Goal: Task Accomplishment & Management: Manage account settings

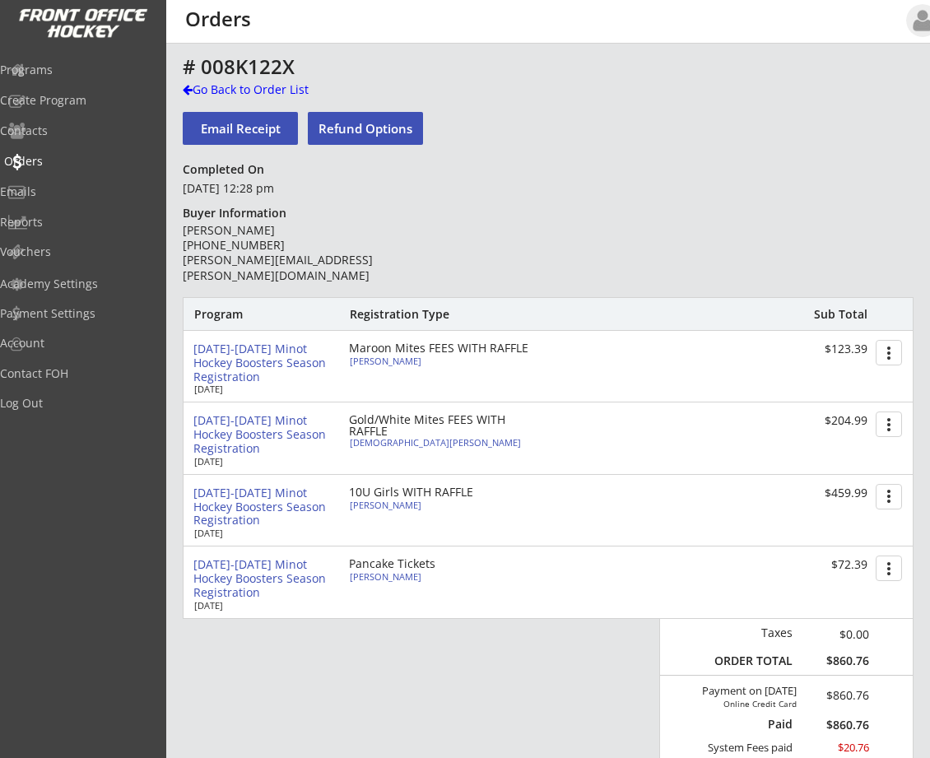
click at [62, 159] on div "Orders" at bounding box center [78, 161] width 148 height 12
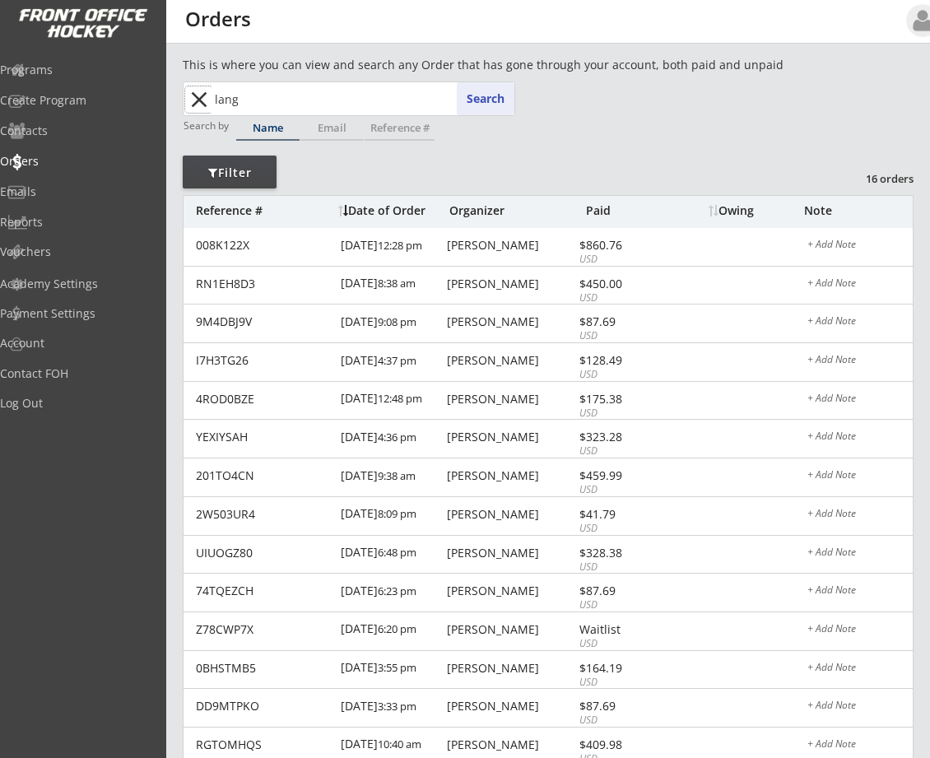
click at [198, 94] on button "close" at bounding box center [198, 99] width 27 height 26
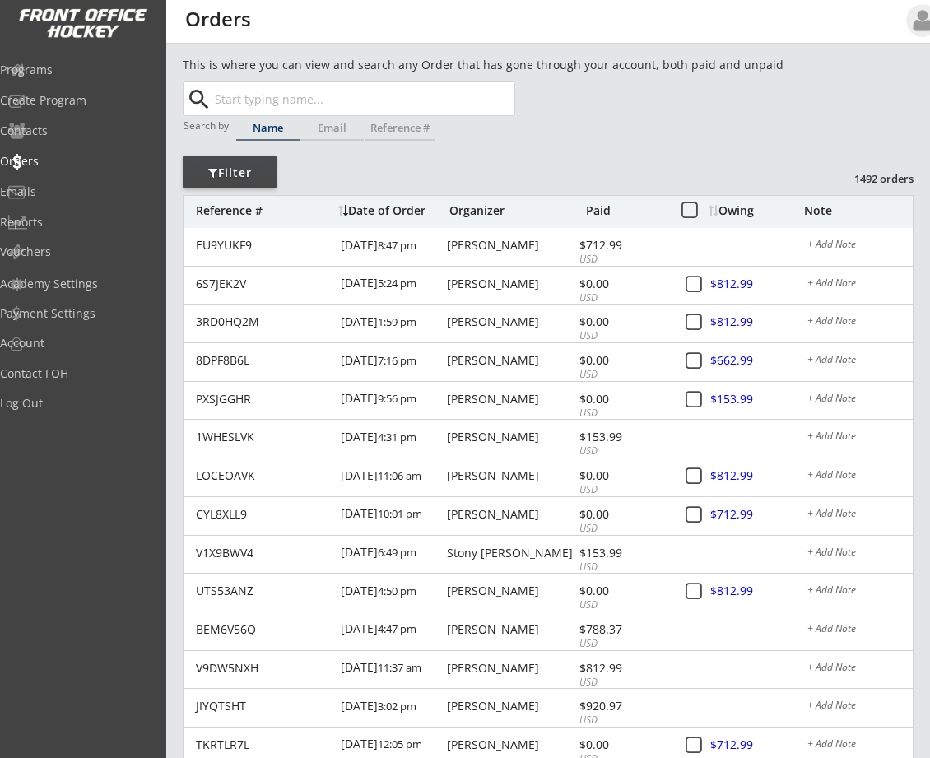
click at [401, 205] on div "Date of Order" at bounding box center [391, 211] width 107 height 12
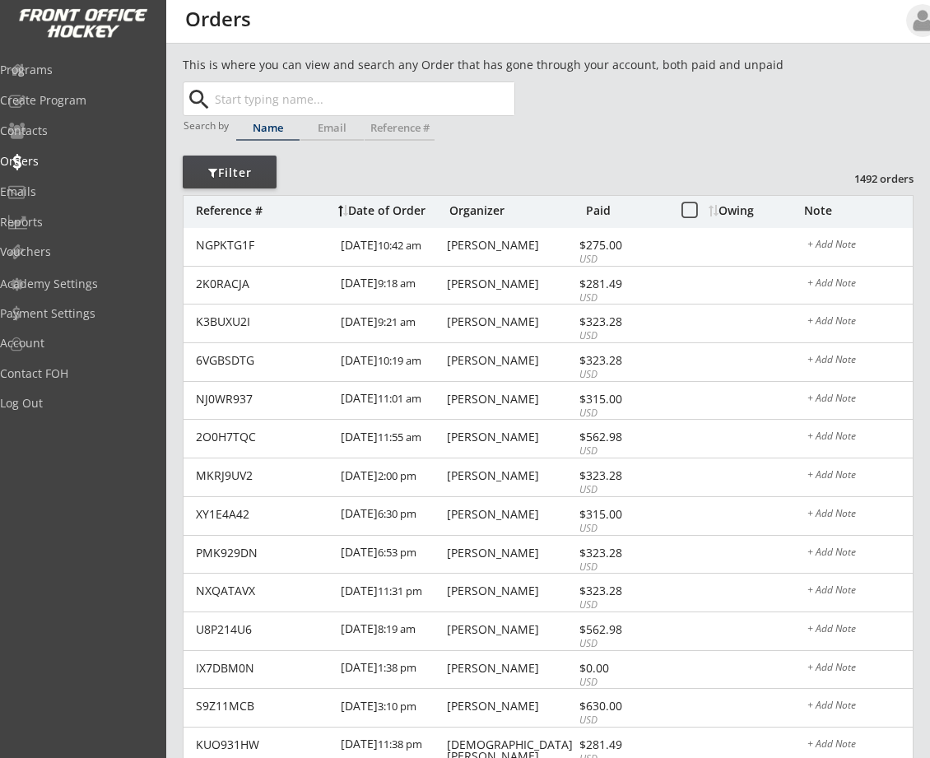
click at [388, 205] on div "Date of Order" at bounding box center [391, 211] width 107 height 12
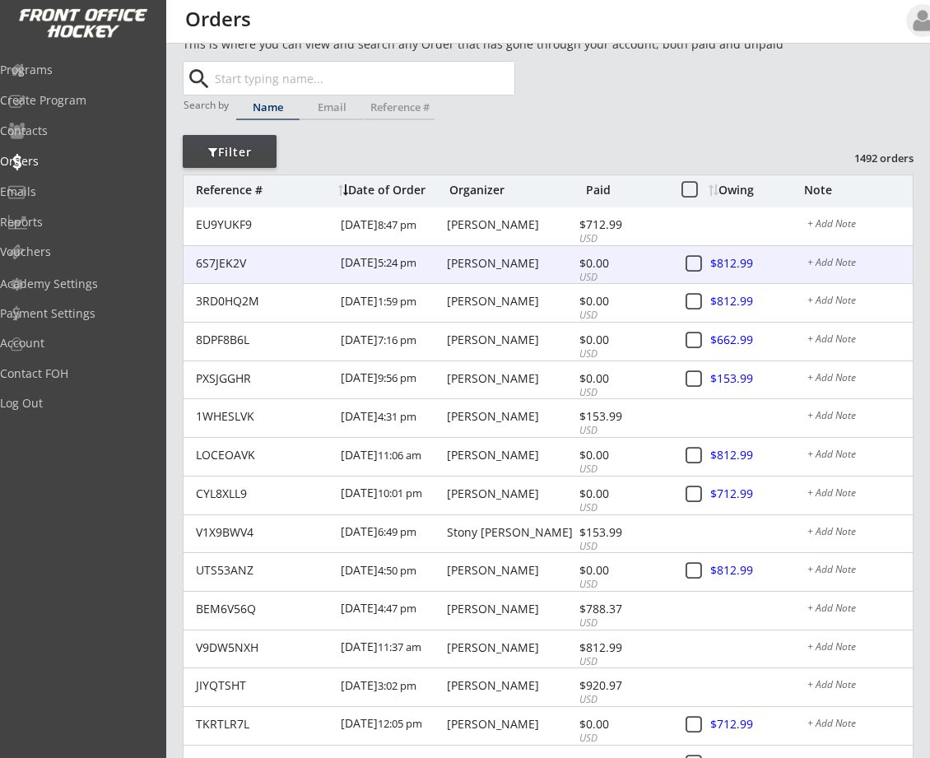
scroll to position [41, 0]
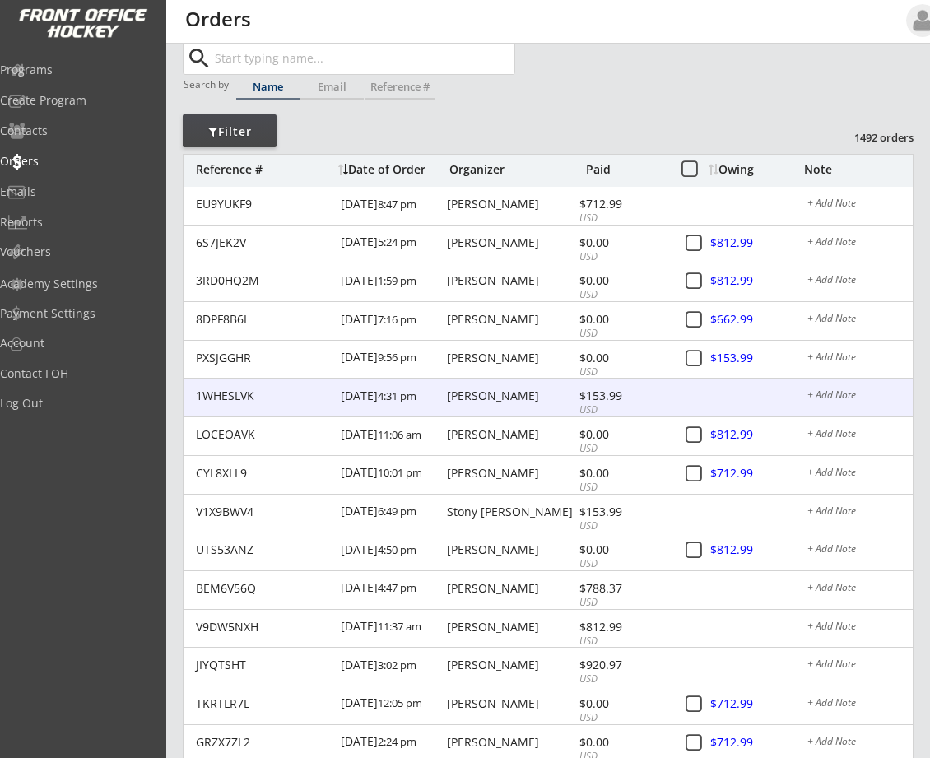
click at [478, 392] on div "[PERSON_NAME]" at bounding box center [511, 396] width 128 height 12
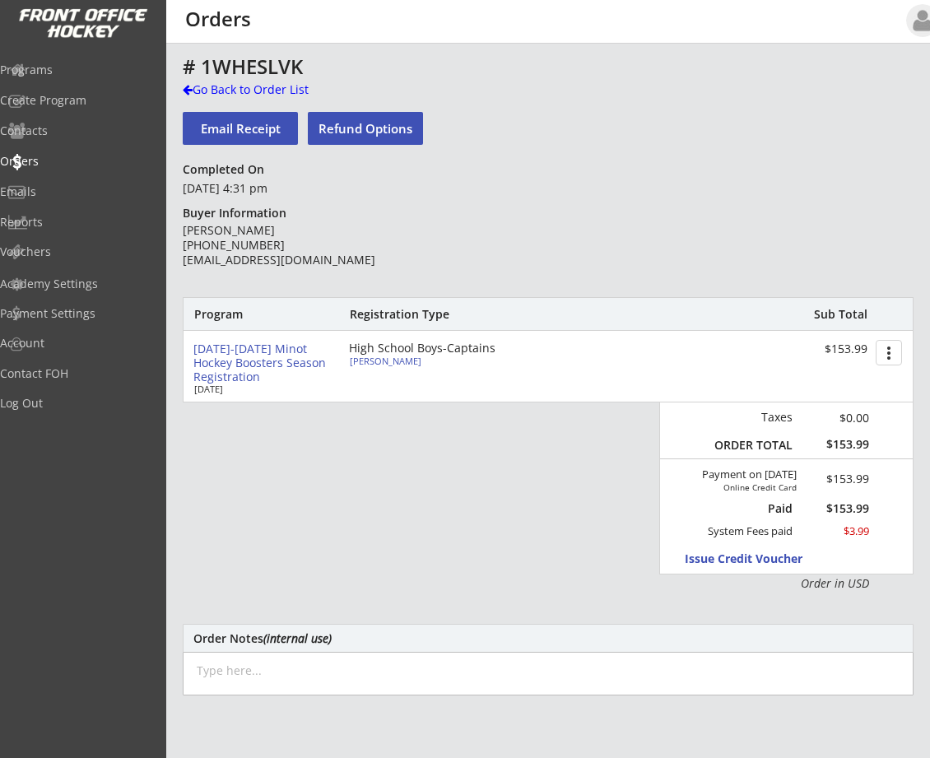
click at [392, 364] on div "[PERSON_NAME]" at bounding box center [441, 360] width 183 height 9
select select ""HS Captains Boys""
select select ""Adult Large""
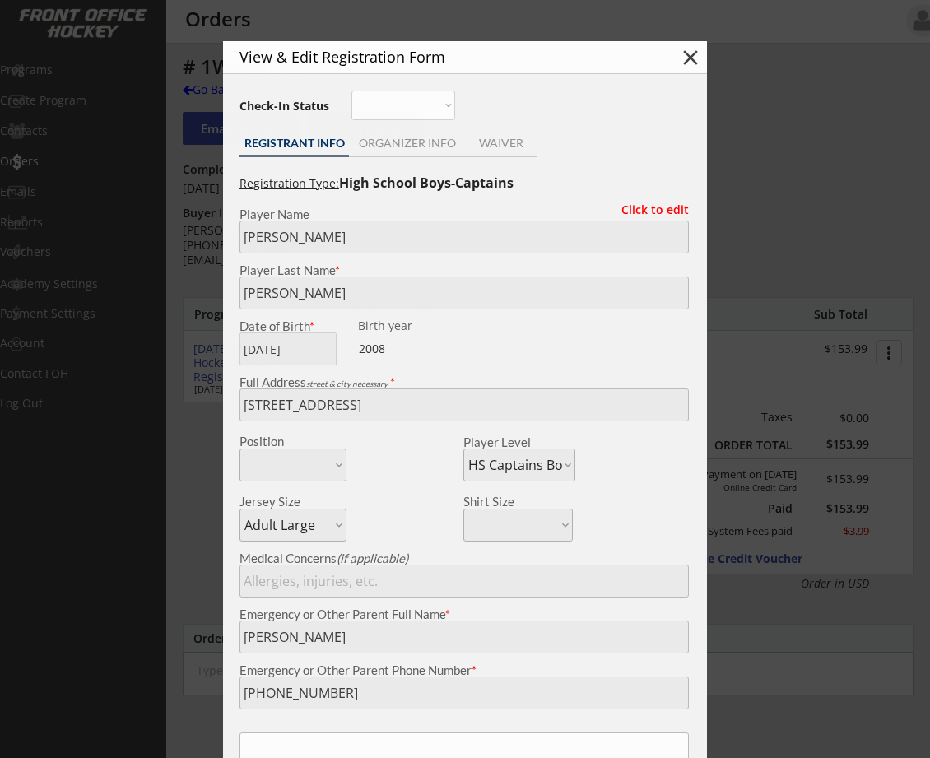
type input "[DEMOGRAPHIC_DATA]"
type input "274601323THORS"
type input "Minot North"
type input "Yes"
type input "[EMAIL_ADDRESS][DOMAIN_NAME]"
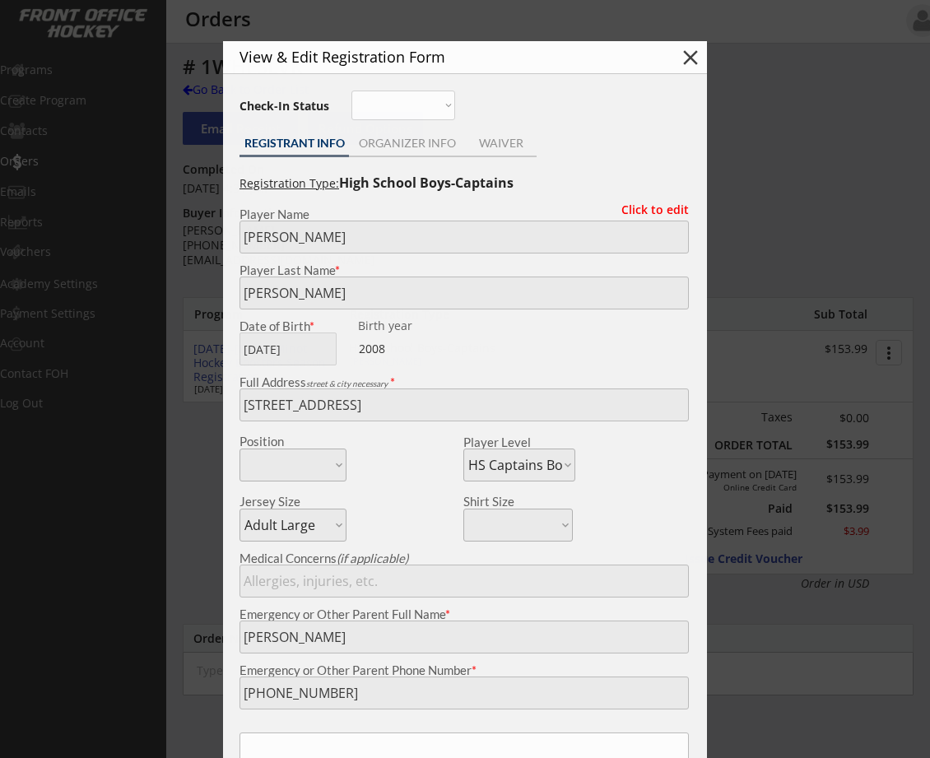
type input "[EMAIL_ADDRESS][DOMAIN_NAME]"
select select ""Yes""
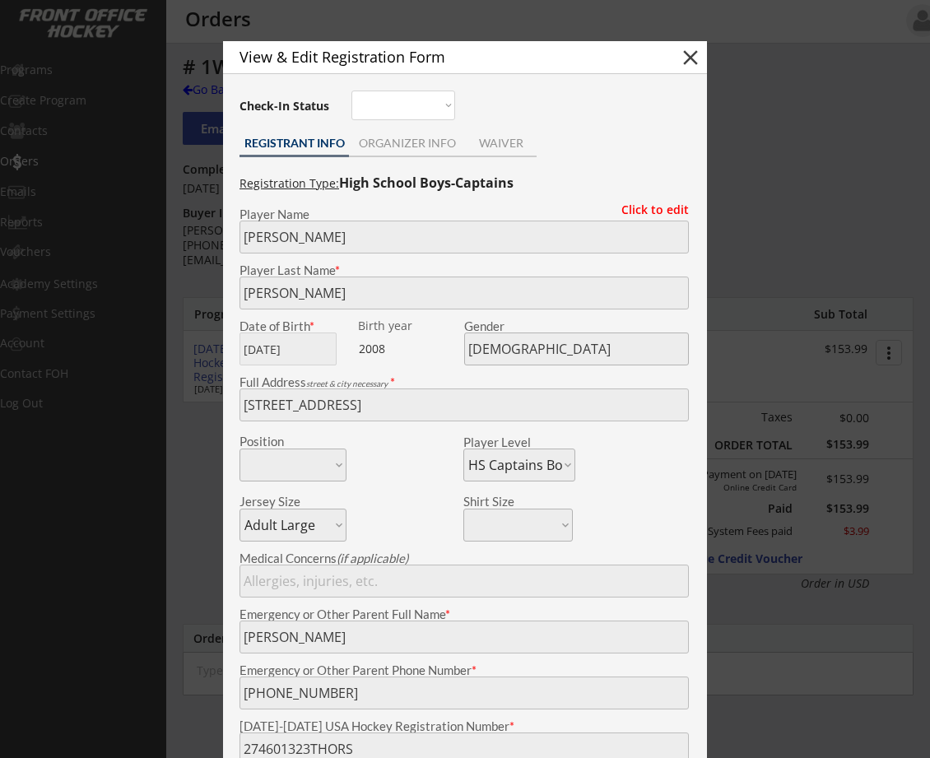
click at [691, 55] on button "close" at bounding box center [690, 57] width 25 height 25
select select ""PLACEHOLDER_1427118222253""
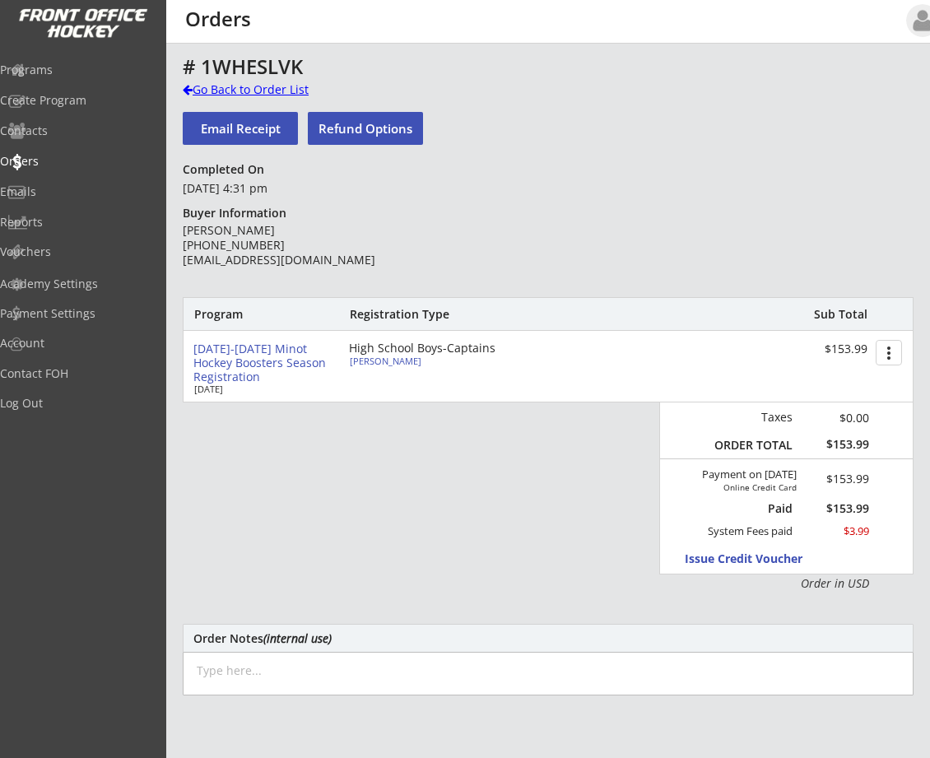
click at [186, 86] on div at bounding box center [188, 90] width 10 height 12
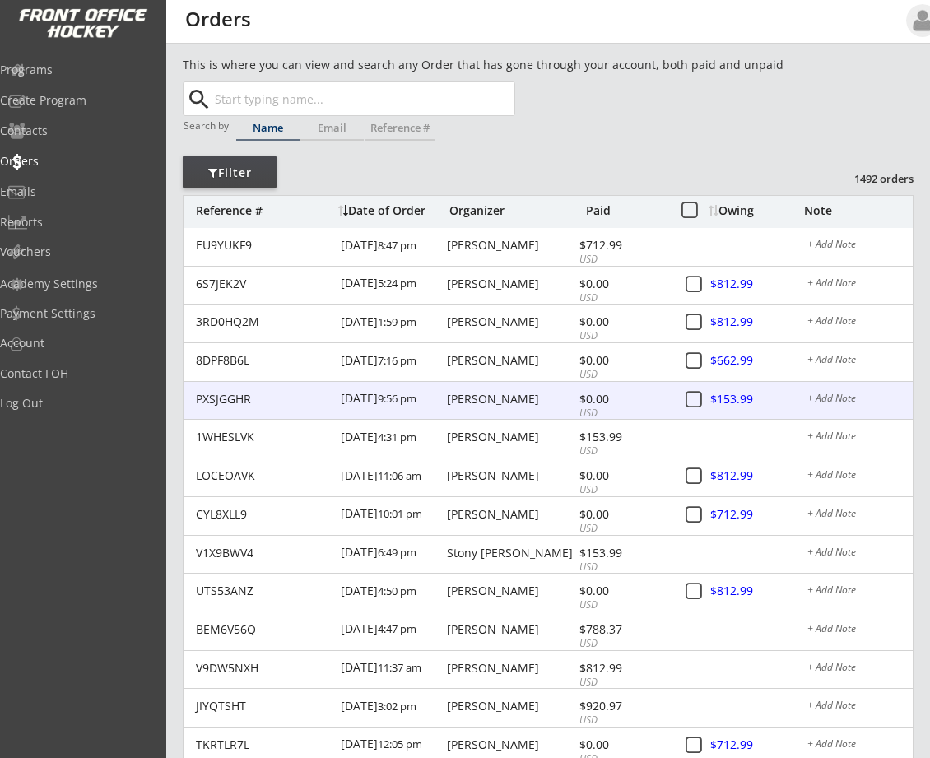
click at [491, 396] on div "[PERSON_NAME]" at bounding box center [511, 399] width 128 height 12
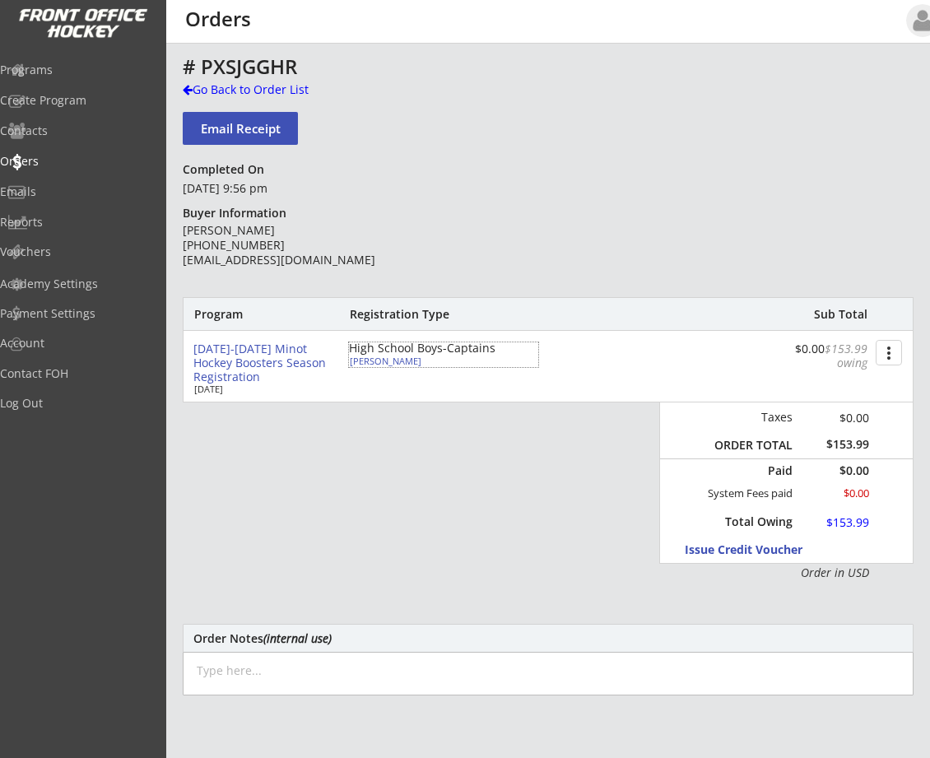
click at [374, 352] on div "High School Boys-Captains" at bounding box center [443, 348] width 189 height 12
type input "[PERSON_NAME]"
type input "[DATE]"
type input "[DEMOGRAPHIC_DATA]"
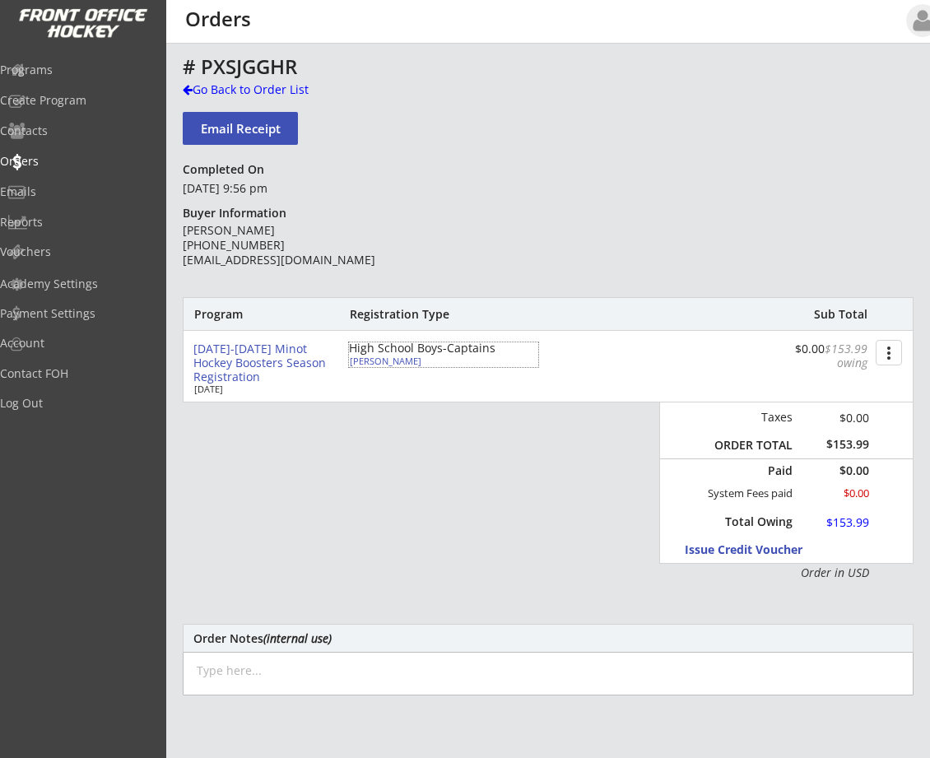
type input "[STREET_ADDRESS]"
select select ""HS Captains Boys""
select select ""Goalie Cut""
type input "[PERSON_NAME]"
type input "[PHONE_NUMBER]"
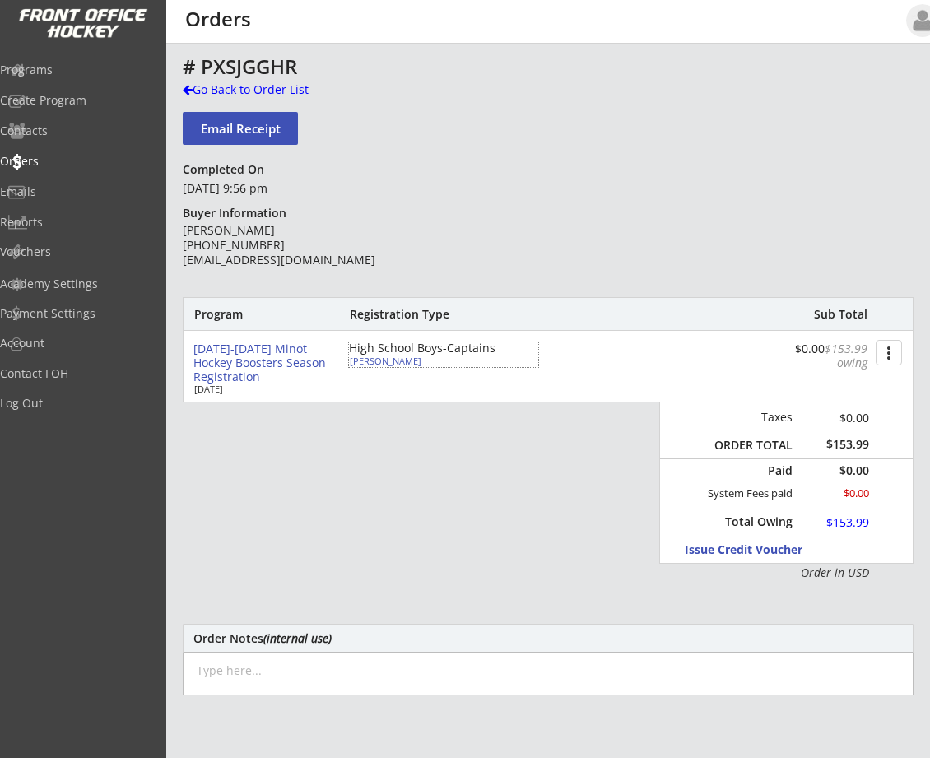
type input "Yes"
select select ""Yes""
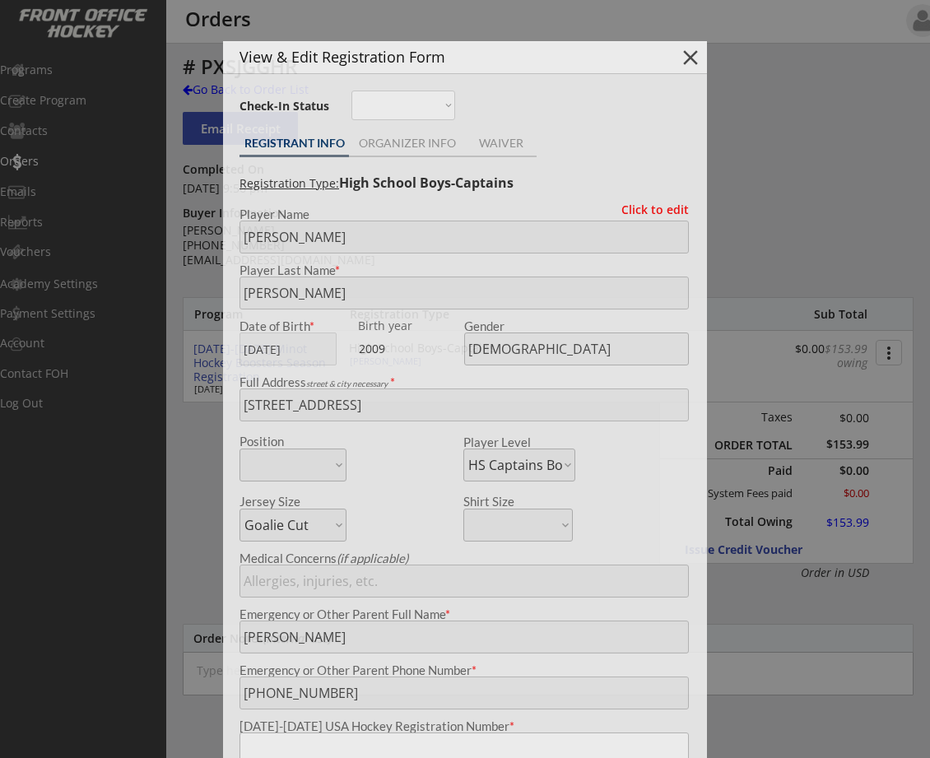
type input "274601895MIELK"
type input "MINOT HIGH"
type input "[EMAIL_ADDRESS][DOMAIN_NAME]"
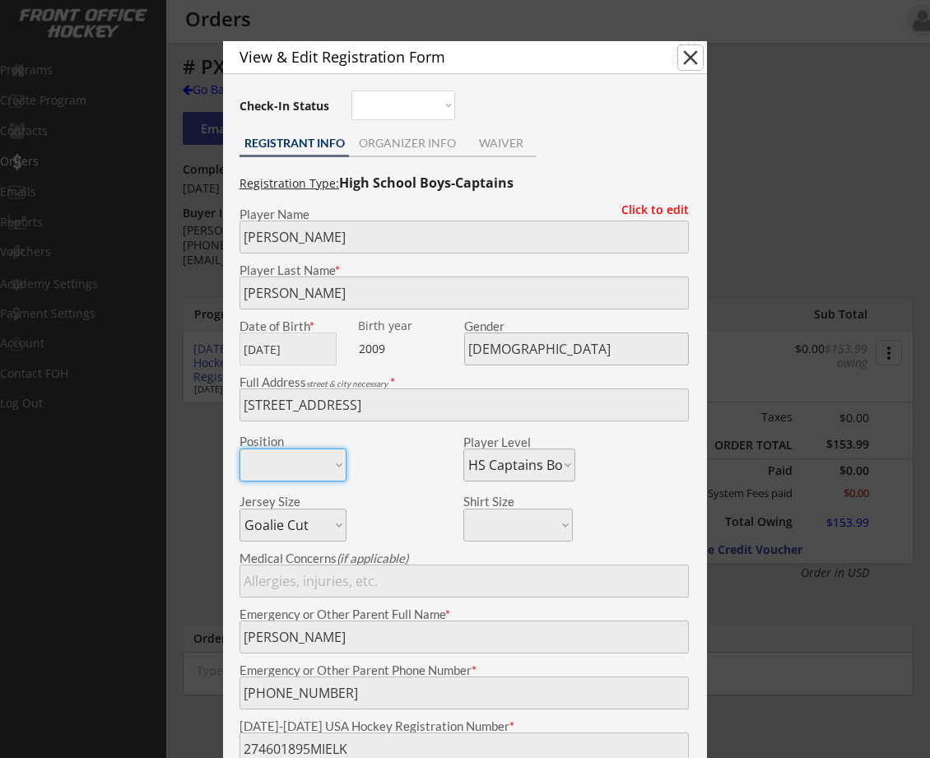
click at [687, 62] on button "close" at bounding box center [690, 57] width 25 height 25
select select ""PLACEHOLDER_1427118222253""
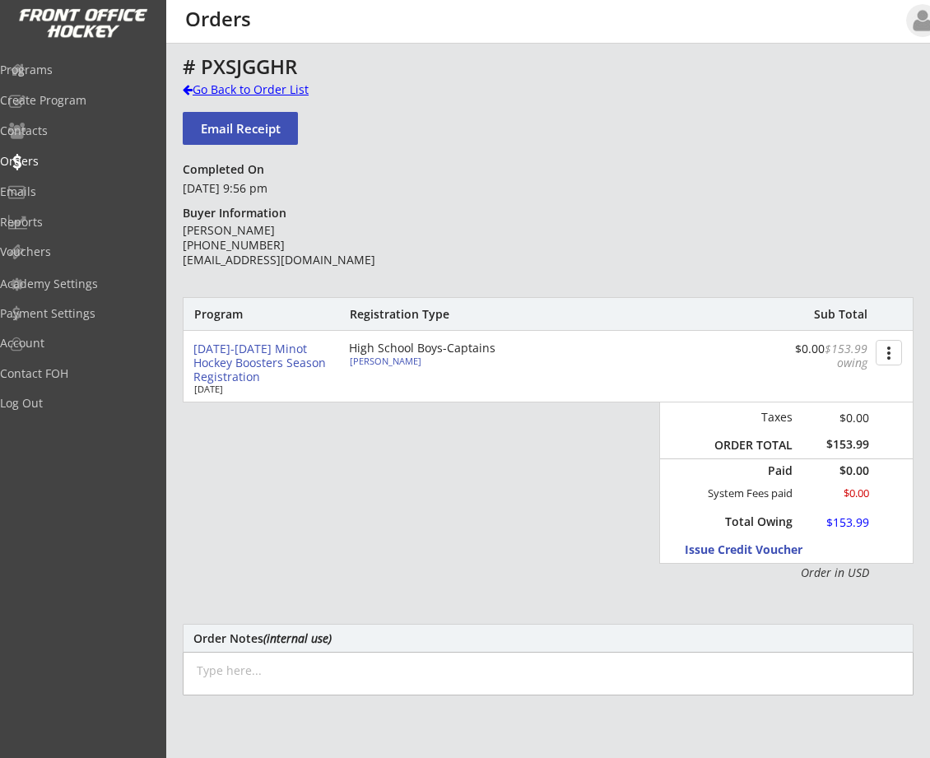
click at [183, 83] on div "Go Back to Order List" at bounding box center [267, 89] width 169 height 16
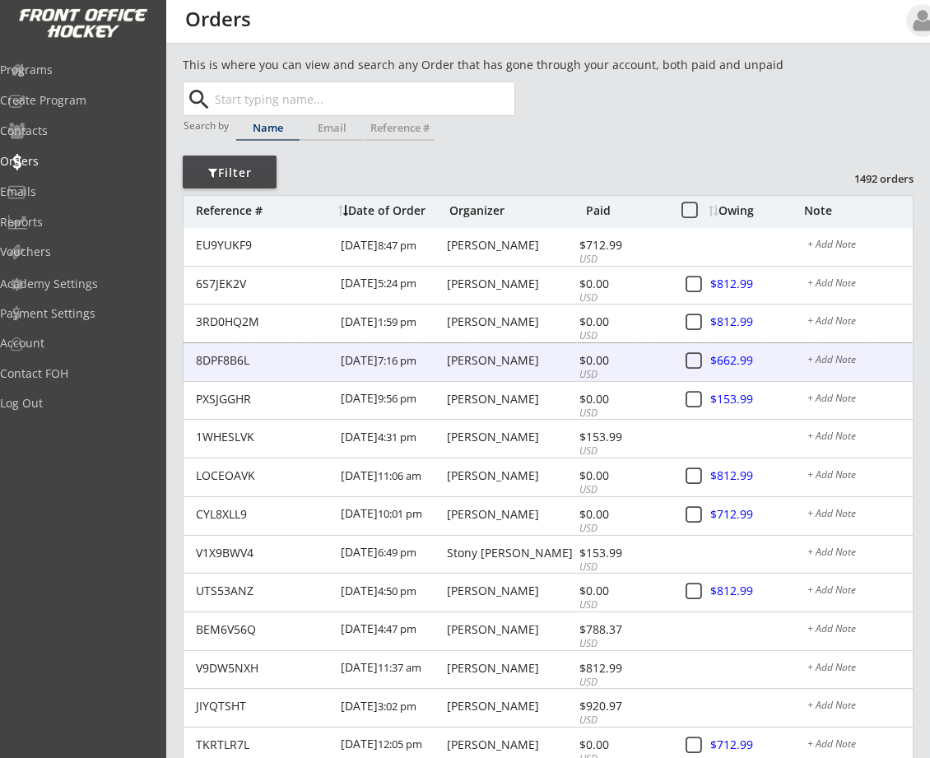
click at [461, 355] on div "[PERSON_NAME]" at bounding box center [511, 361] width 128 height 12
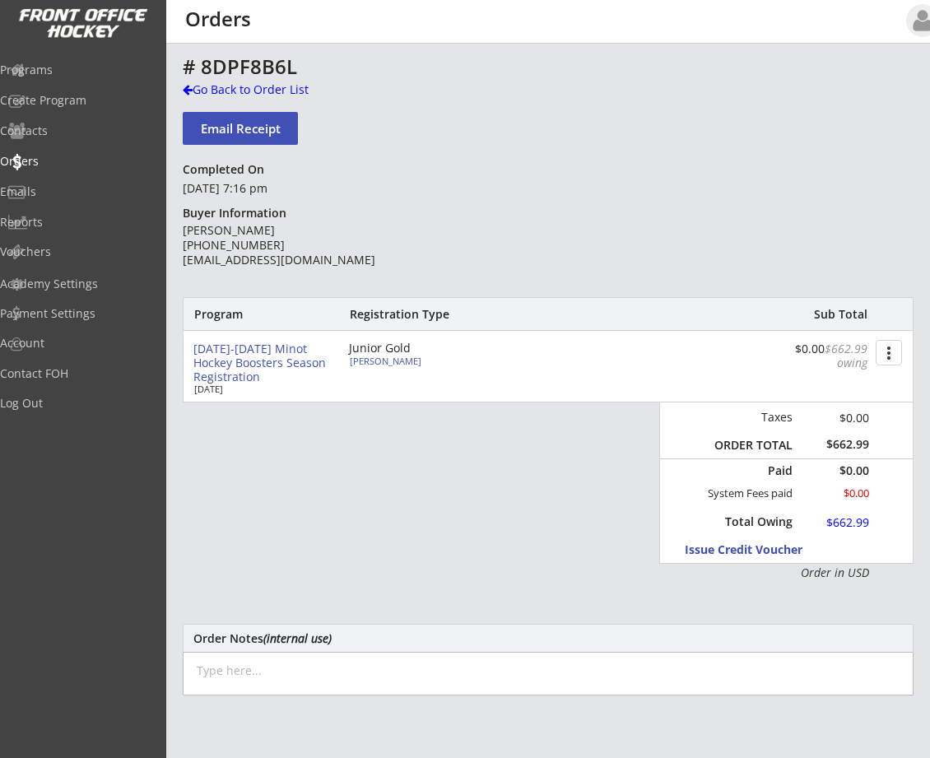
click at [355, 358] on div "[PERSON_NAME]" at bounding box center [441, 360] width 183 height 9
type input "[PERSON_NAME]"
type input "Mai"
type input "[DATE]"
type input "[DEMOGRAPHIC_DATA]"
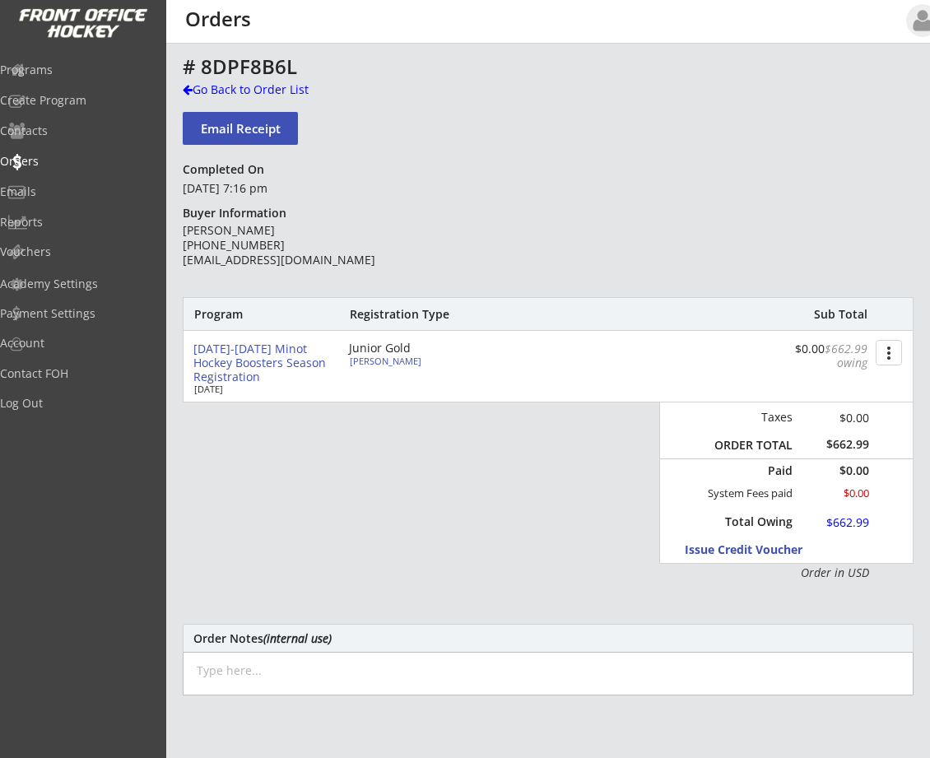
type input "[STREET_ADDRESS]"
select select ""Junior Gold""
select select ""Adult Large""
type input "[PERSON_NAME]"
type input "[PHONE_NUMBER]"
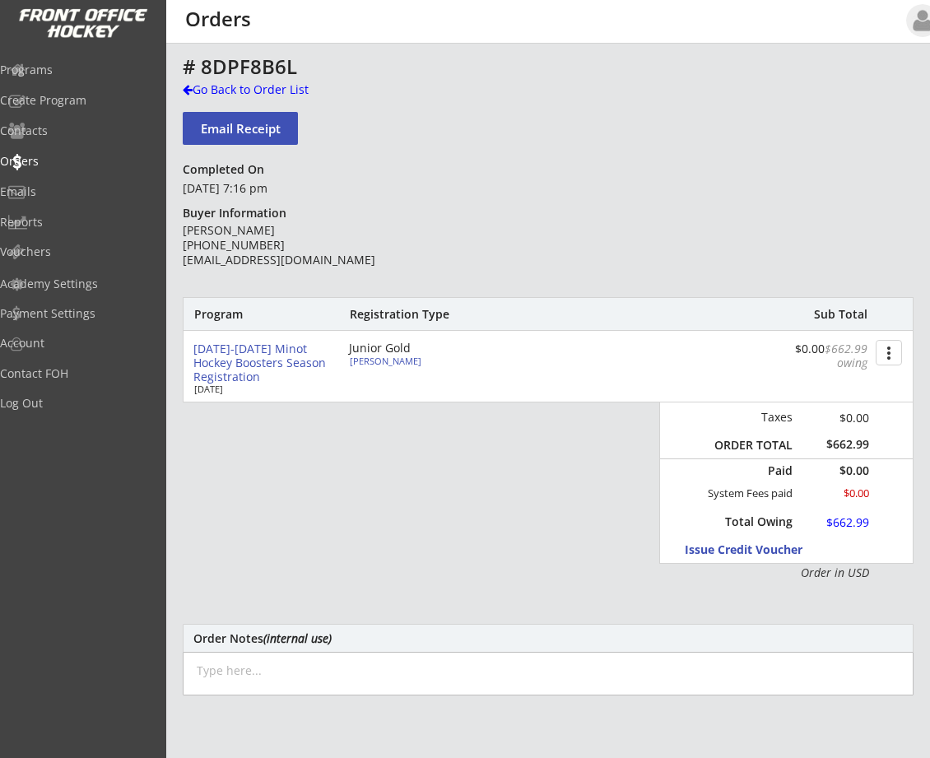
type input "Yes"
select select ""Yes""
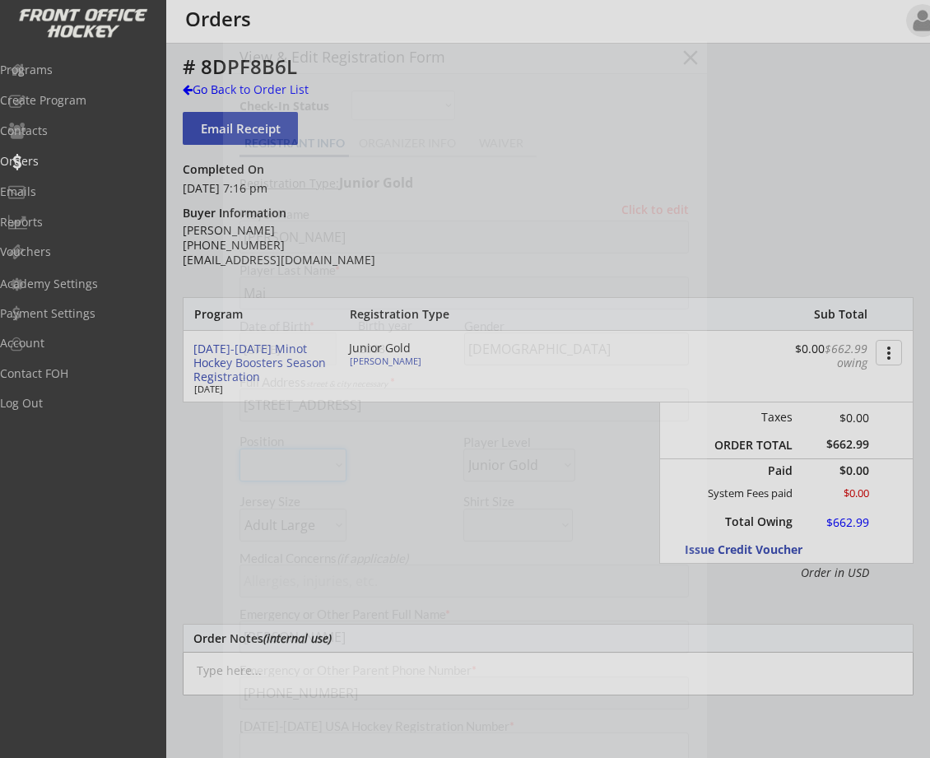
type input "275601768MAIMI"
type input "DLB"
type input "[EMAIL_ADDRESS][DOMAIN_NAME]"
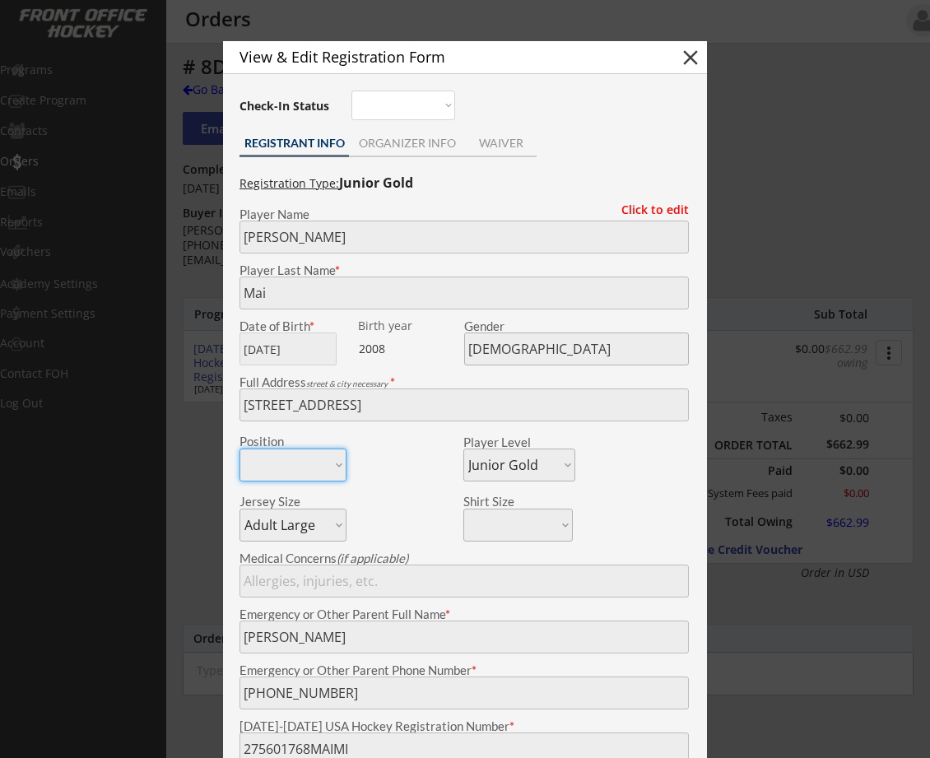
click at [691, 57] on button "close" at bounding box center [690, 57] width 25 height 25
select select ""PLACEHOLDER_1427118222253""
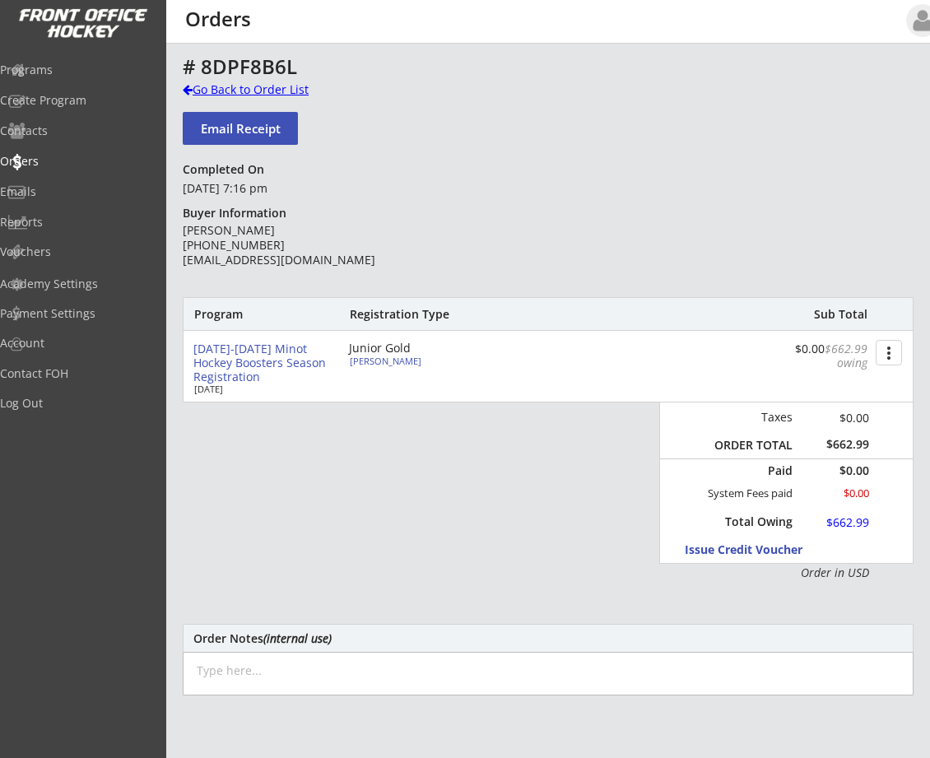
click at [184, 82] on div "Go Back to Order List" at bounding box center [267, 89] width 169 height 16
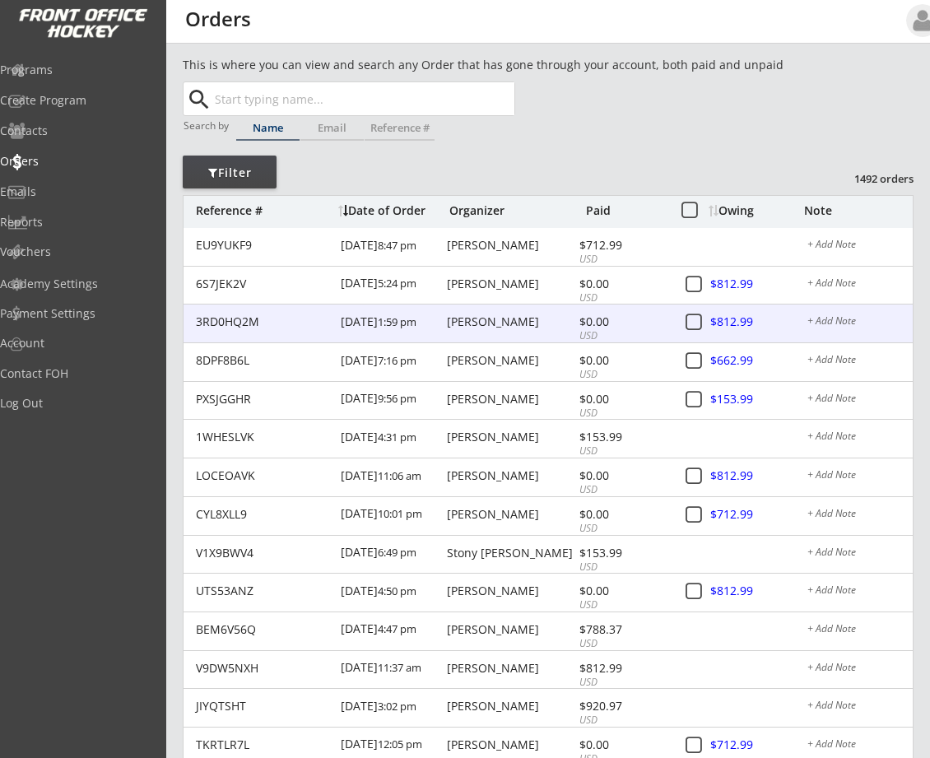
click at [476, 316] on div "[PERSON_NAME]" at bounding box center [511, 322] width 128 height 12
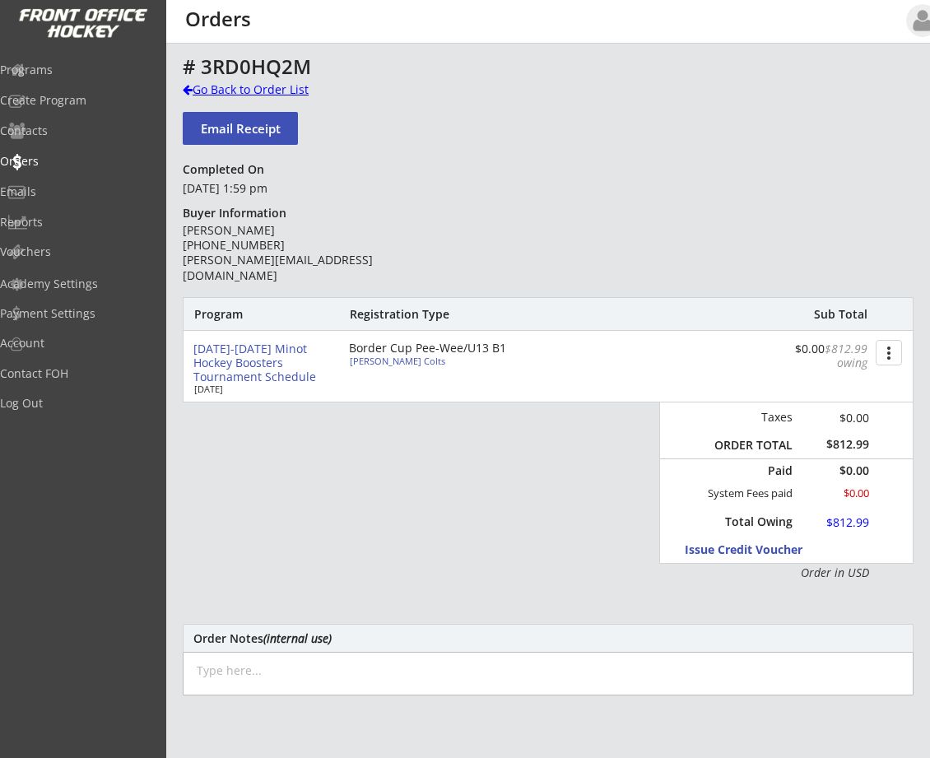
click at [184, 90] on div at bounding box center [188, 90] width 10 height 12
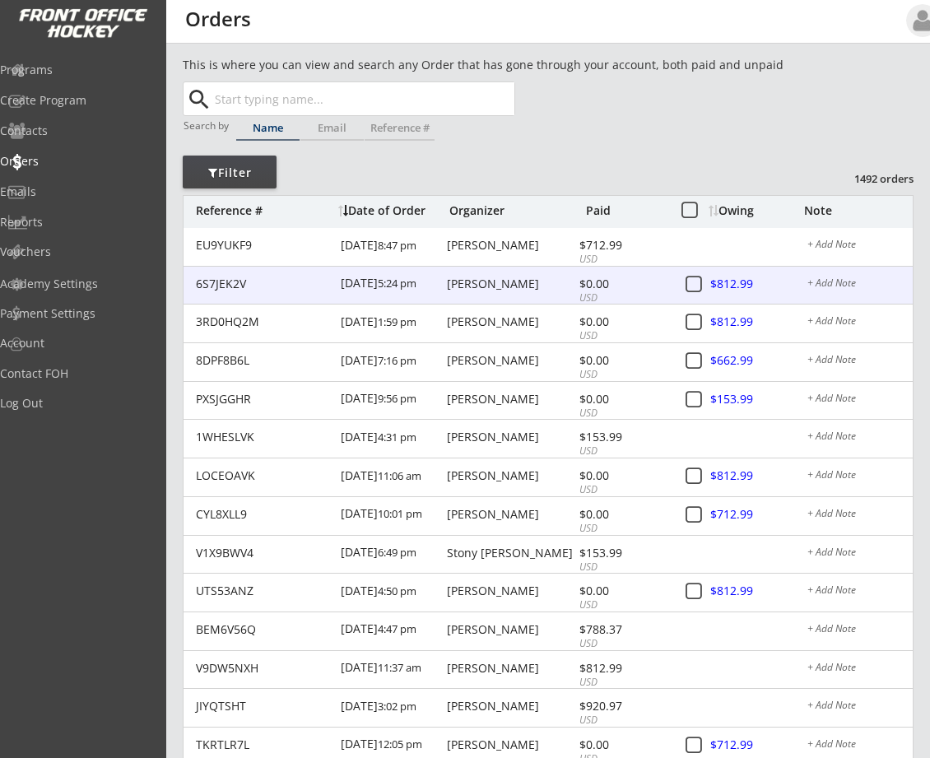
click at [470, 285] on div "[PERSON_NAME]" at bounding box center [511, 284] width 128 height 12
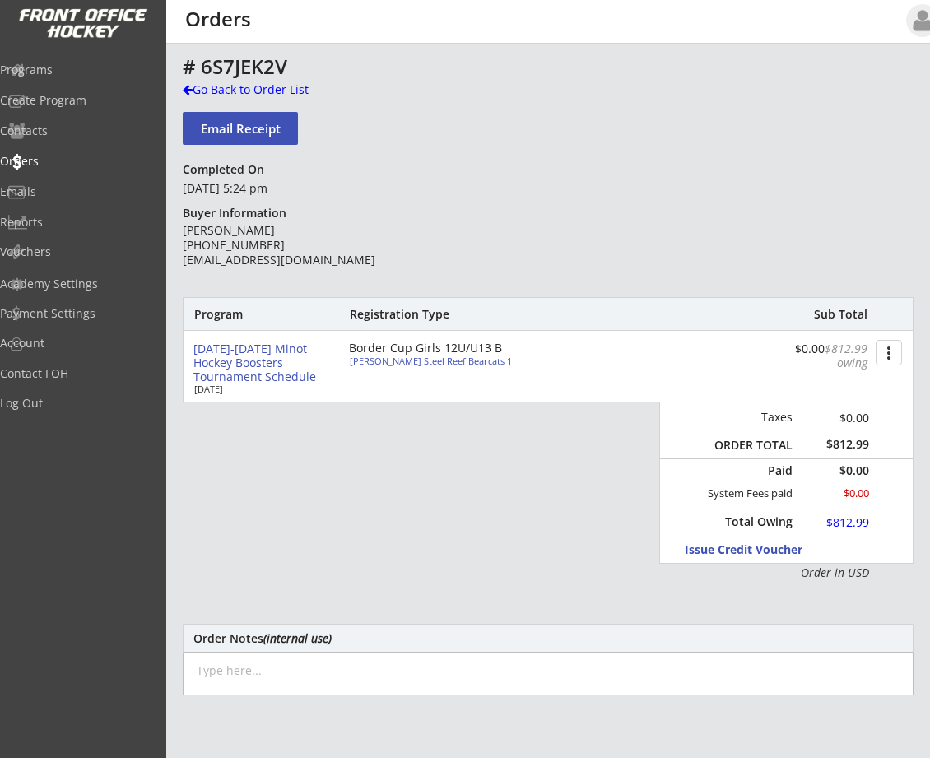
click at [183, 82] on div "Go Back to Order List" at bounding box center [267, 89] width 169 height 16
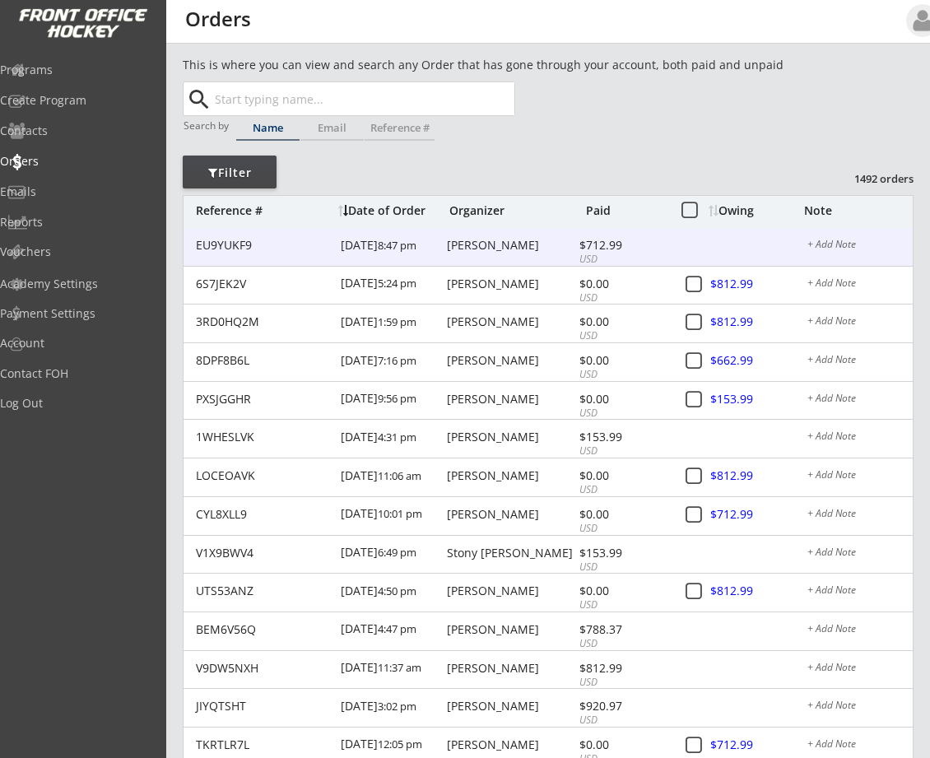
click at [463, 243] on div "[PERSON_NAME]" at bounding box center [511, 245] width 128 height 12
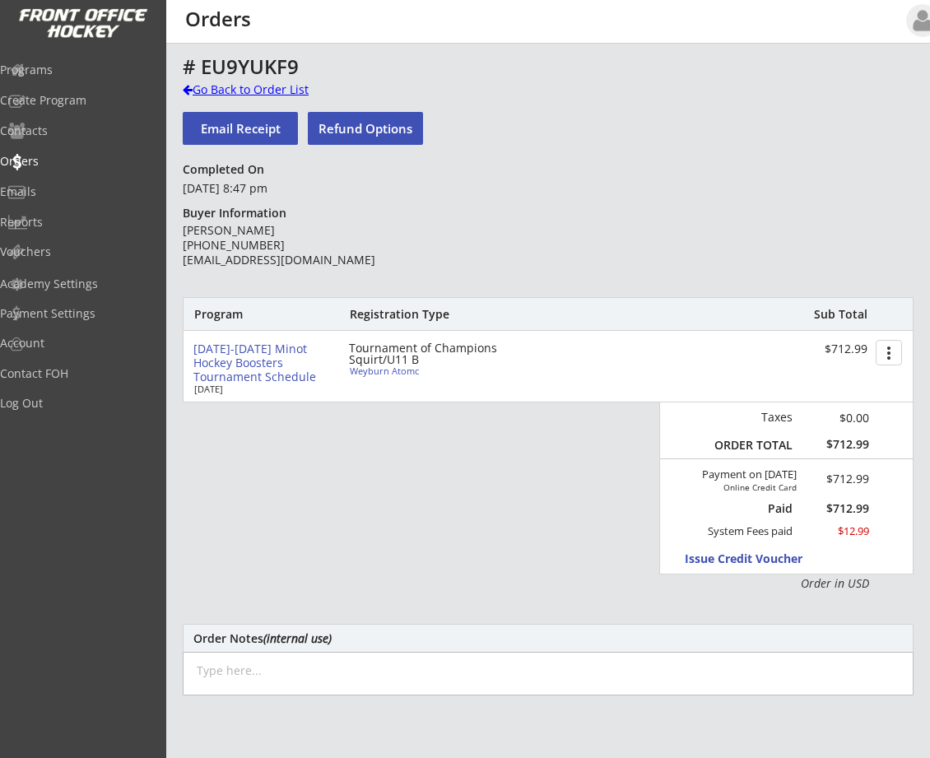
click at [187, 90] on div at bounding box center [188, 90] width 10 height 12
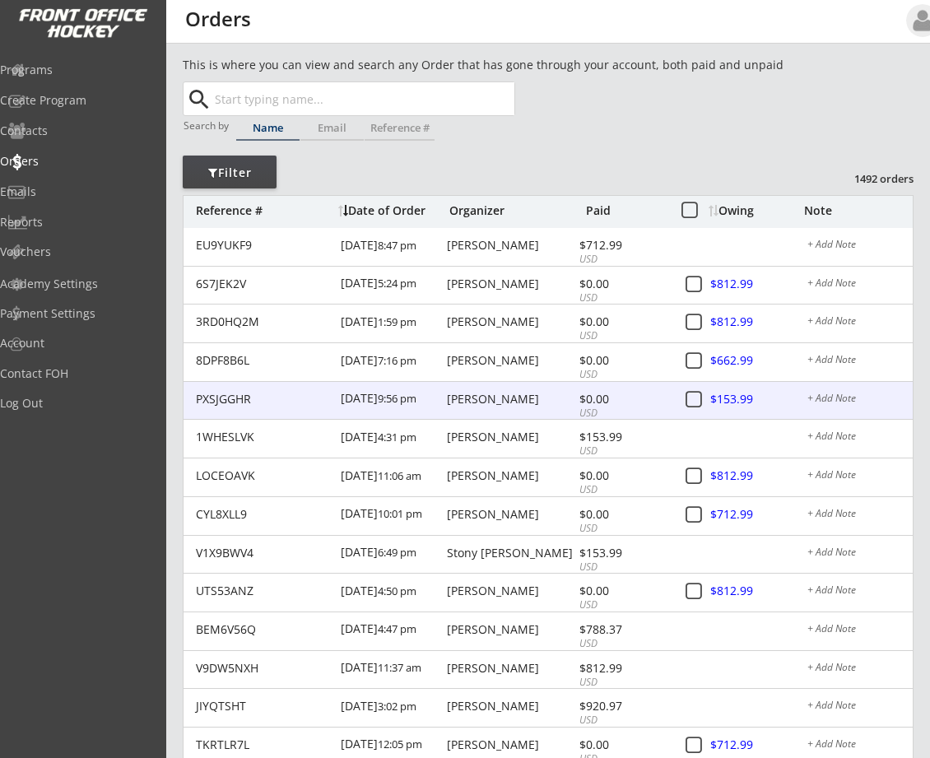
click at [726, 398] on div at bounding box center [747, 400] width 72 height 21
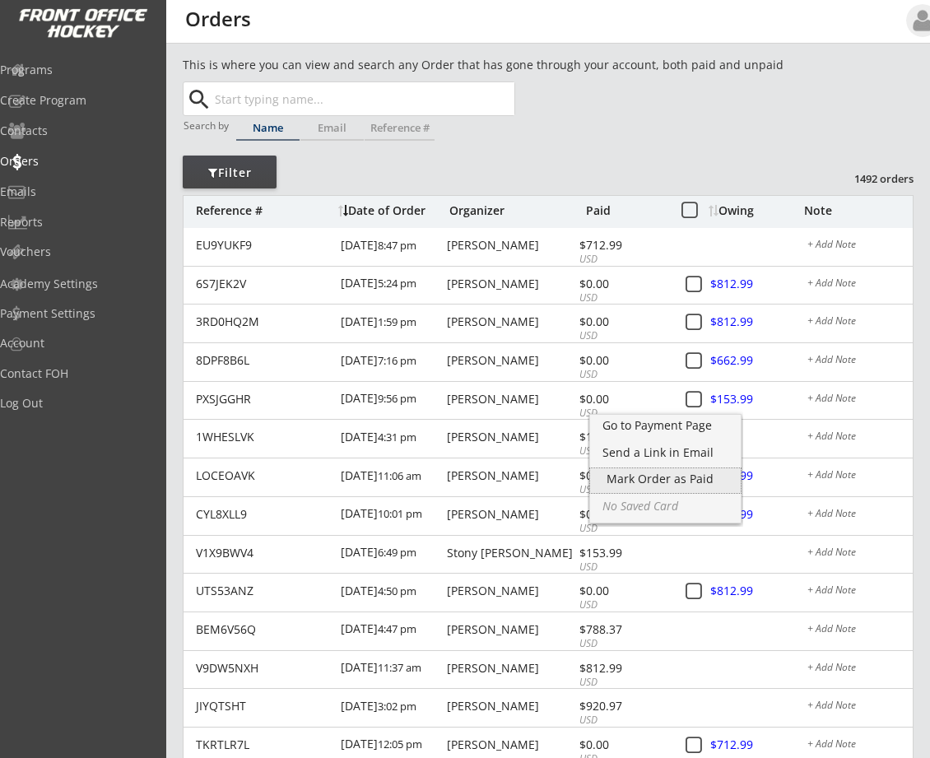
click at [633, 482] on div "Mark Order as Paid" at bounding box center [665, 479] width 118 height 12
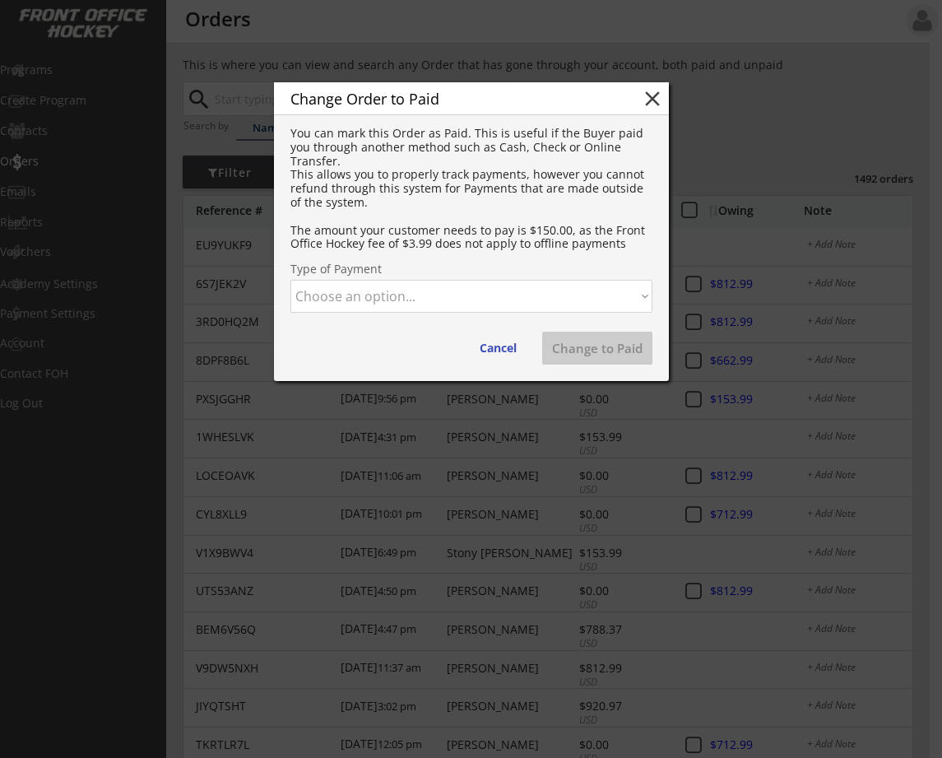
click at [453, 295] on select "Choose an option... Cash Check Credit Card Online Transfer Paypal Venmo Other" at bounding box center [471, 296] width 362 height 33
click at [290, 280] on select "Choose an option... Cash Check Credit Card Online Transfer Paypal Venmo Other" at bounding box center [471, 296] width 362 height 33
click at [579, 351] on button "Change to Paid" at bounding box center [597, 348] width 110 height 33
select select ""PLACEHOLDER_1427118222253""
